Goal: Task Accomplishment & Management: Use online tool/utility

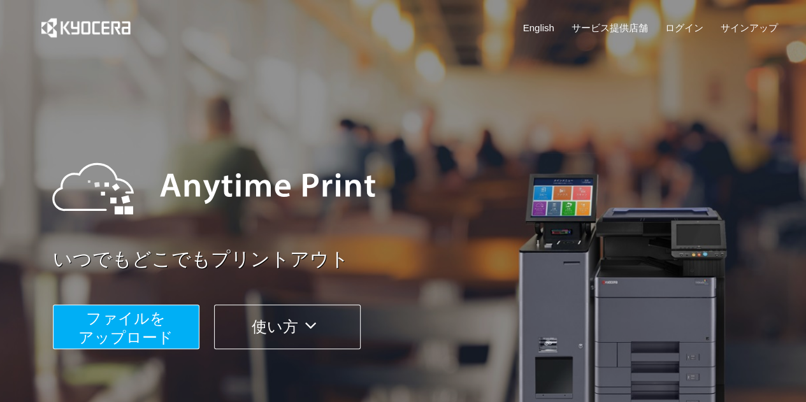
drag, startPoint x: 166, startPoint y: 320, endPoint x: 135, endPoint y: 340, distance: 36.4
click at [135, 340] on span "ファイルを ​​アップロード" at bounding box center [125, 328] width 95 height 36
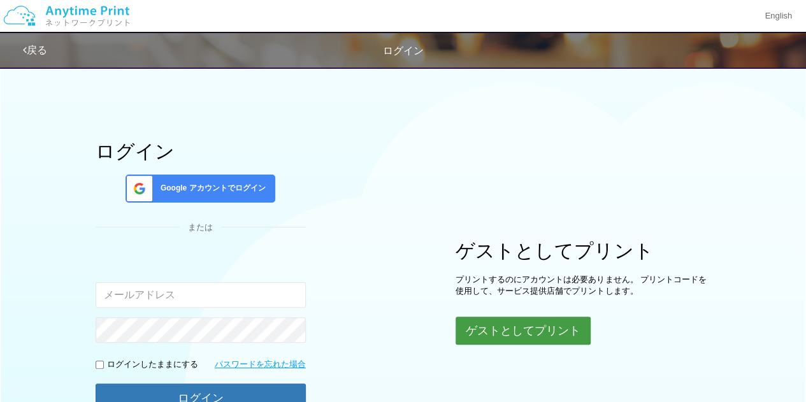
click at [503, 323] on button "ゲストとしてプリント" at bounding box center [523, 331] width 135 height 28
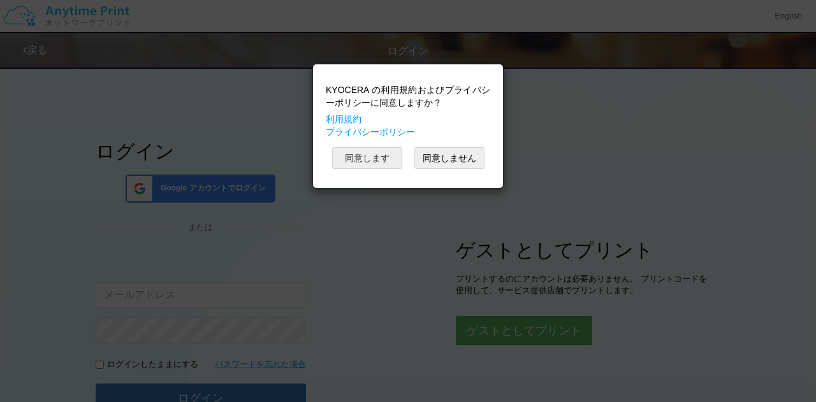
click at [394, 159] on button "同意します" at bounding box center [367, 158] width 70 height 22
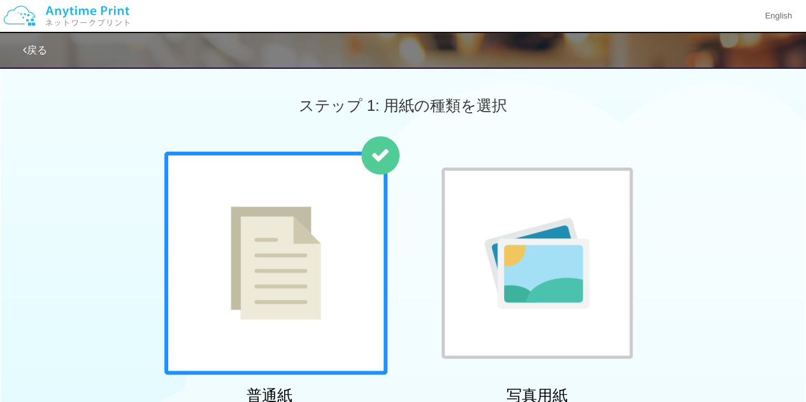
click at [338, 271] on div at bounding box center [275, 263] width 223 height 223
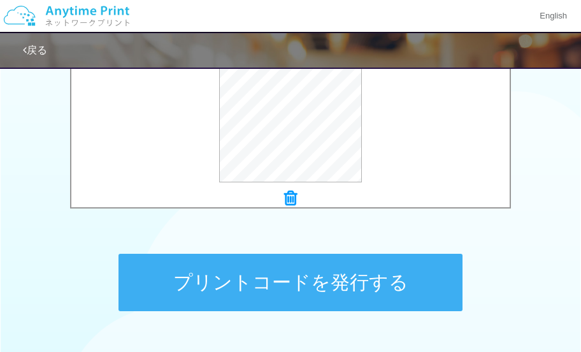
scroll to position [553, 0]
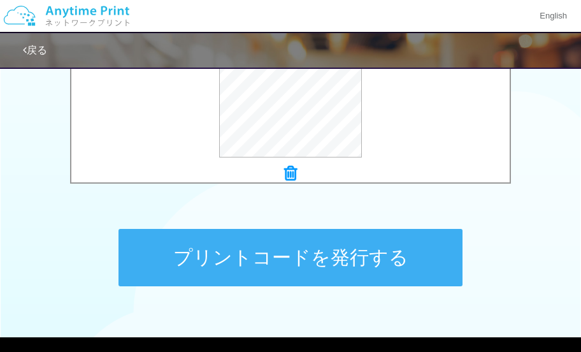
click at [362, 259] on button "プリントコードを発行する" at bounding box center [291, 257] width 344 height 57
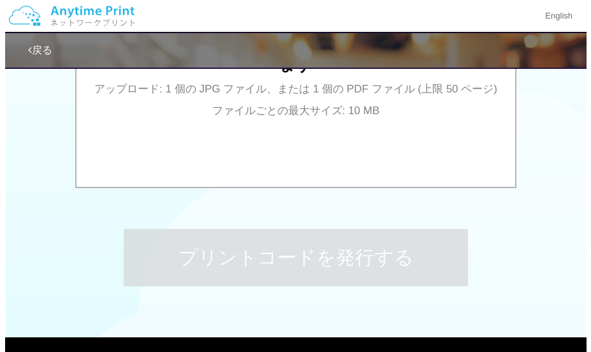
scroll to position [0, 0]
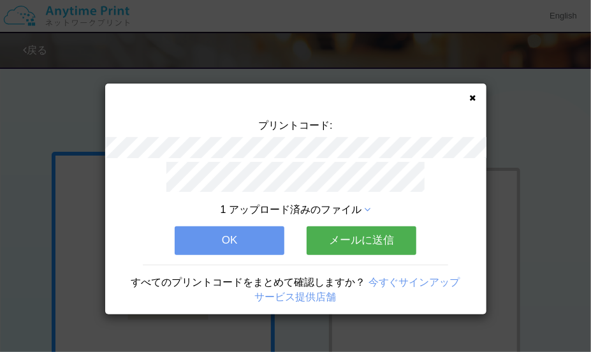
click at [360, 240] on button "メールに送信" at bounding box center [362, 240] width 110 height 28
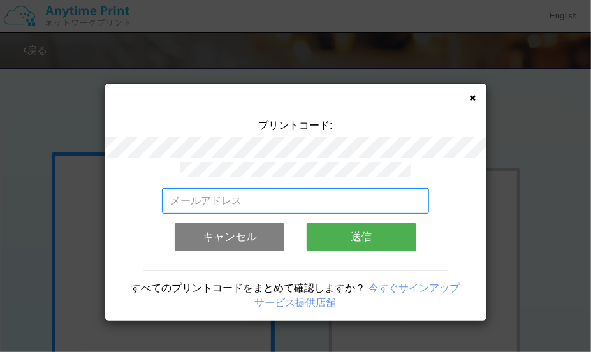
click at [276, 199] on input "email" at bounding box center [295, 201] width 267 height 26
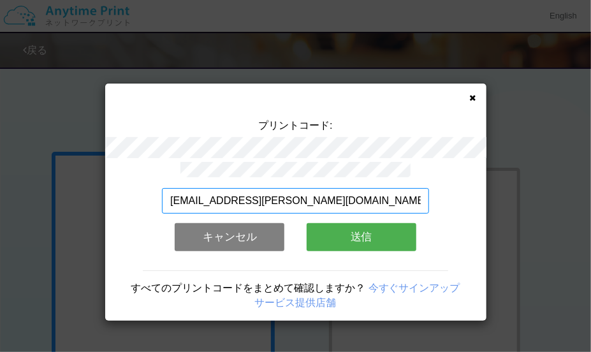
type input "[EMAIL_ADDRESS][PERSON_NAME][DOMAIN_NAME]"
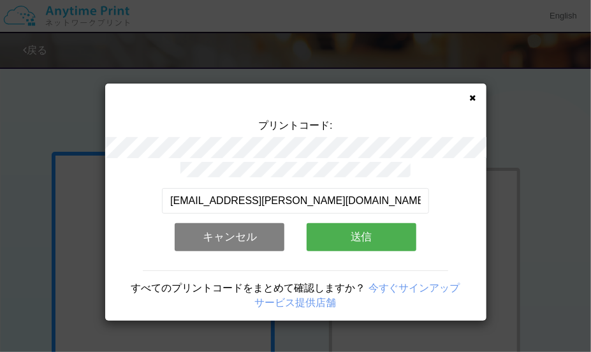
click at [363, 231] on button "送信" at bounding box center [362, 237] width 110 height 28
